Goal: Task Accomplishment & Management: Manage account settings

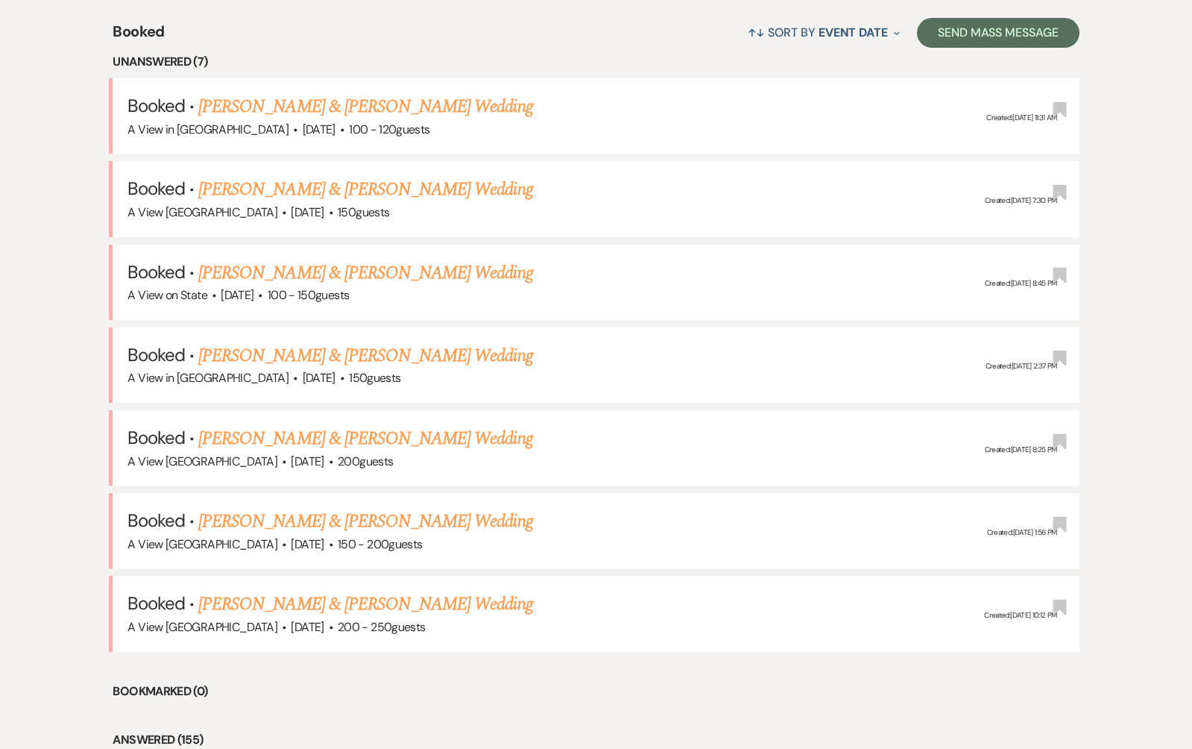
scroll to position [594, 0]
